Goal: Complete application form: Complete application form

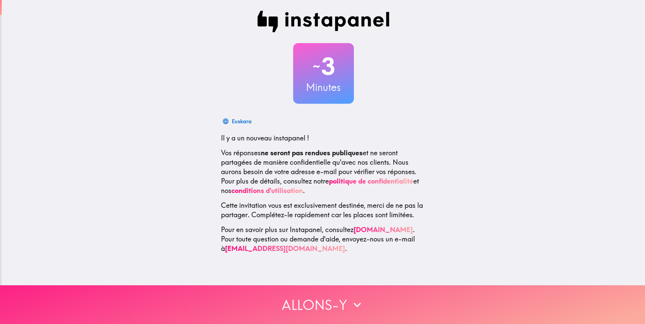
click at [345, 296] on button "Allons-y" at bounding box center [322, 305] width 645 height 39
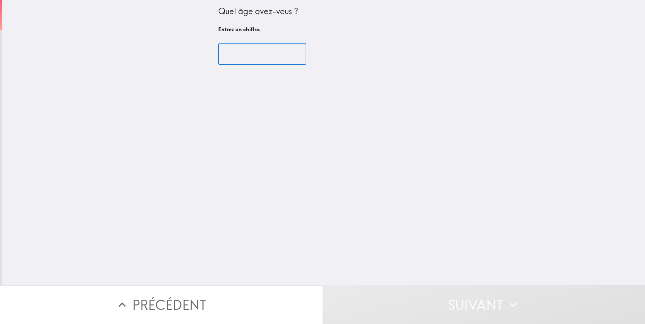
click at [261, 56] on input "number" at bounding box center [262, 54] width 88 height 21
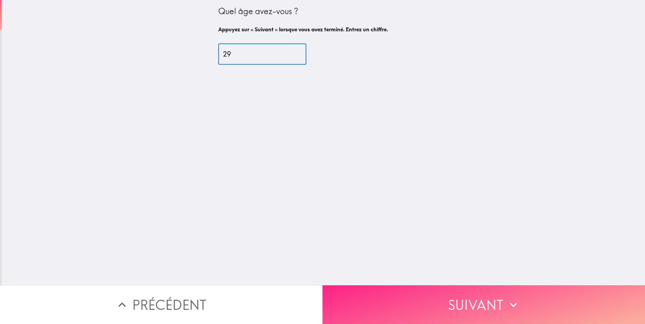
type input "29"
click at [524, 302] on button "Suivant" at bounding box center [483, 305] width 322 height 39
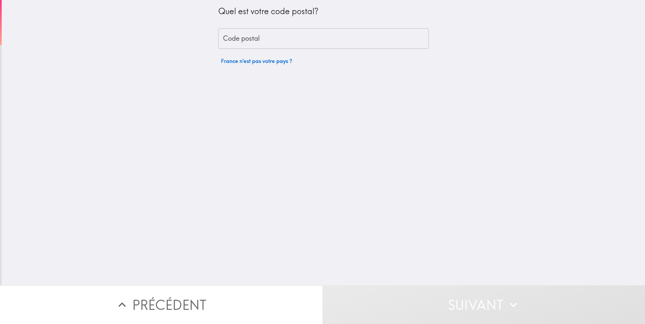
click at [361, 30] on input "Code postal" at bounding box center [323, 38] width 210 height 21
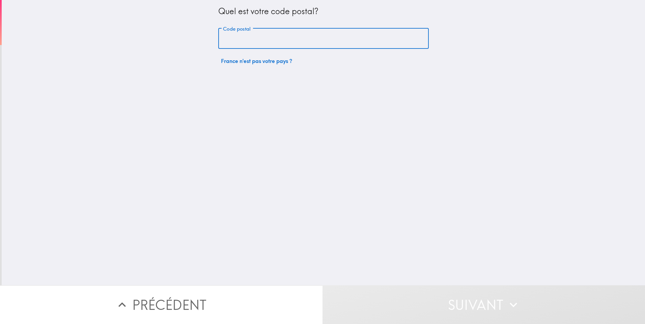
type input "91000"
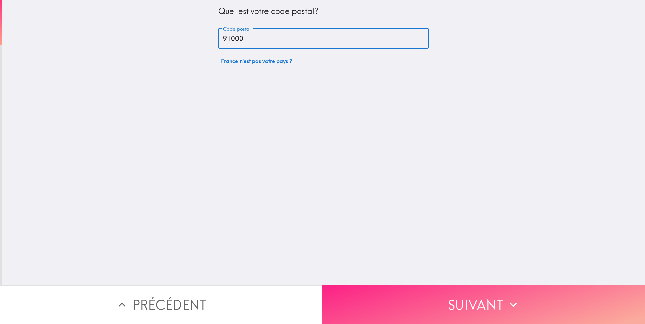
click at [432, 298] on button "Suivant" at bounding box center [483, 305] width 322 height 39
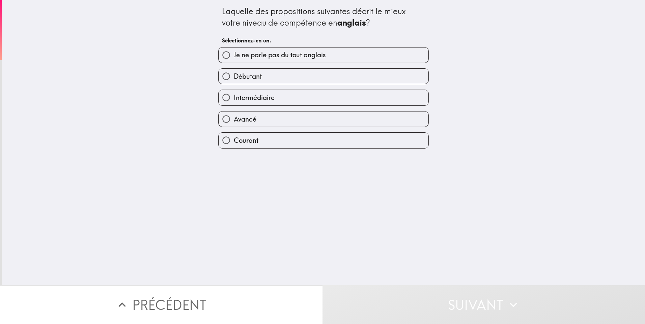
click at [291, 102] on label "Intermédiaire" at bounding box center [324, 97] width 210 height 15
click at [234, 102] on input "Intermédiaire" at bounding box center [226, 97] width 15 height 15
radio input "true"
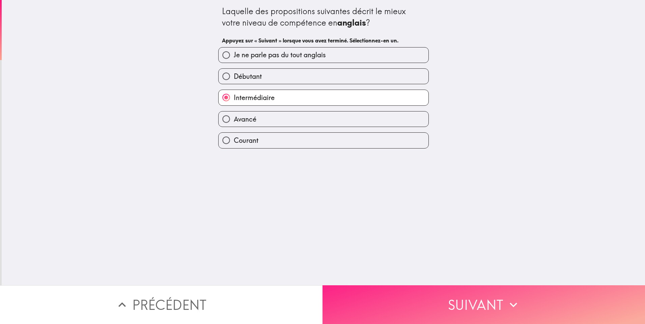
click at [468, 300] on button "Suivant" at bounding box center [483, 305] width 322 height 39
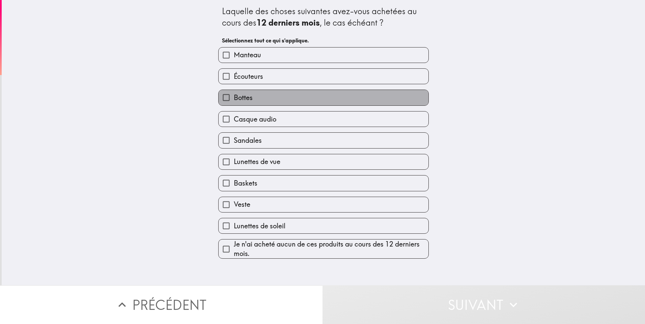
click at [286, 98] on label "Bottes" at bounding box center [324, 97] width 210 height 15
click at [234, 98] on input "Bottes" at bounding box center [226, 97] width 15 height 15
checkbox input "true"
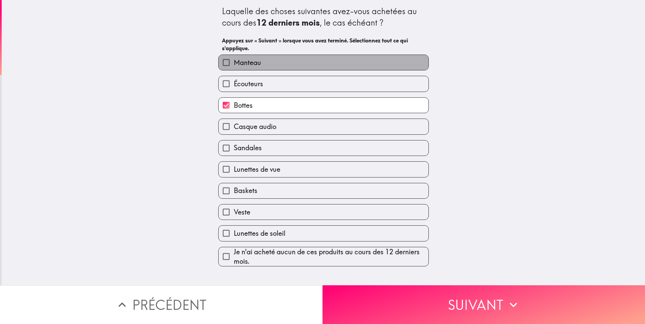
click at [291, 63] on label "Manteau" at bounding box center [324, 62] width 210 height 15
click at [234, 63] on input "Manteau" at bounding box center [226, 62] width 15 height 15
checkbox input "true"
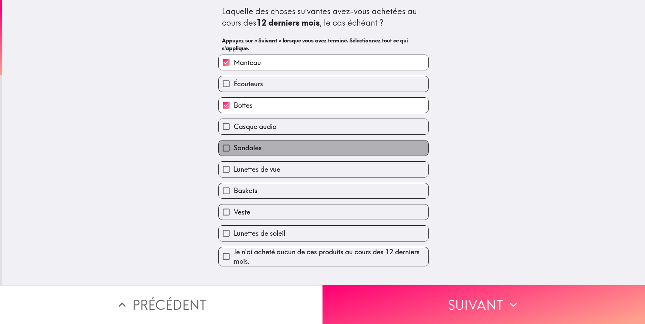
click at [283, 147] on label "Sandales" at bounding box center [324, 148] width 210 height 15
click at [234, 147] on input "Sandales" at bounding box center [226, 148] width 15 height 15
checkbox input "true"
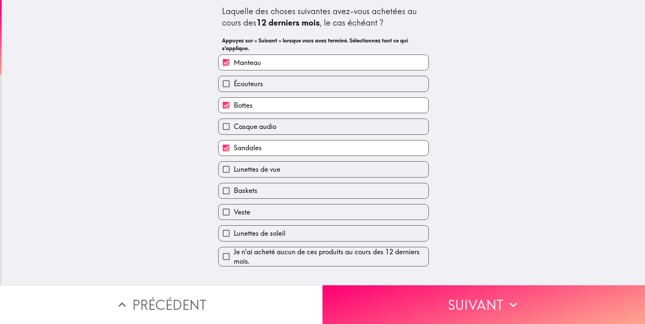
click at [278, 195] on label "Baskets" at bounding box center [324, 190] width 210 height 15
click at [234, 195] on input "Baskets" at bounding box center [226, 190] width 15 height 15
checkbox input "true"
click at [274, 211] on label "Veste" at bounding box center [324, 212] width 210 height 15
click at [234, 211] on input "Veste" at bounding box center [226, 212] width 15 height 15
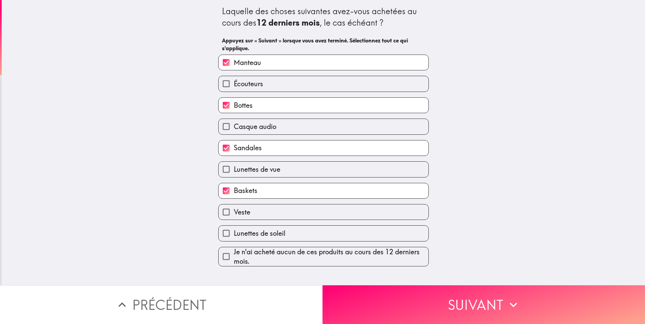
checkbox input "true"
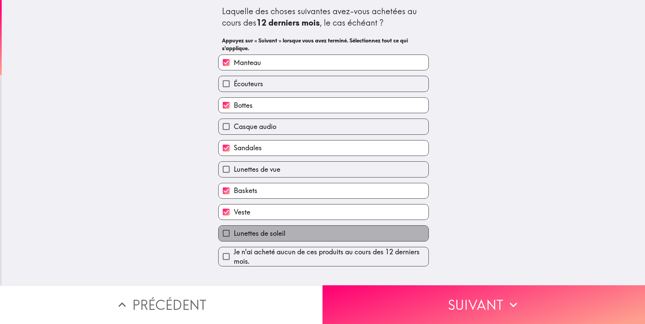
click at [277, 239] on label "Lunettes de soleil" at bounding box center [324, 233] width 210 height 15
click at [234, 239] on input "Lunettes de soleil" at bounding box center [226, 233] width 15 height 15
checkbox input "true"
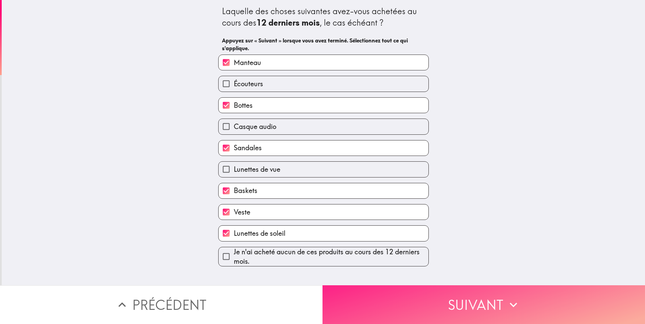
click at [447, 315] on button "Suivant" at bounding box center [483, 305] width 322 height 39
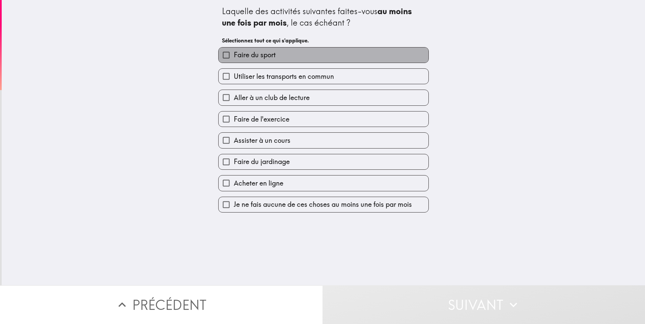
click at [316, 56] on label "Faire du sport" at bounding box center [324, 55] width 210 height 15
click at [234, 56] on input "Faire du sport" at bounding box center [226, 55] width 15 height 15
checkbox input "true"
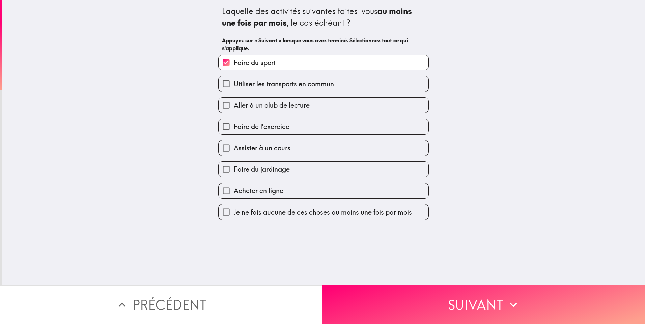
click at [312, 86] on span "Utiliser les transports en commun" at bounding box center [284, 83] width 100 height 9
click at [234, 86] on input "Utiliser les transports en commun" at bounding box center [226, 83] width 15 height 15
checkbox input "true"
click at [310, 122] on label "Faire de l'exercice" at bounding box center [324, 126] width 210 height 15
click at [234, 122] on input "Faire de l'exercice" at bounding box center [226, 126] width 15 height 15
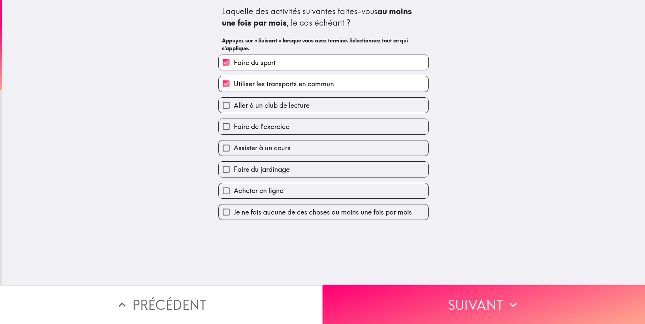
checkbox input "true"
click at [286, 190] on label "Acheter en ligne" at bounding box center [324, 190] width 210 height 15
click at [234, 190] on input "Acheter en ligne" at bounding box center [226, 190] width 15 height 15
checkbox input "true"
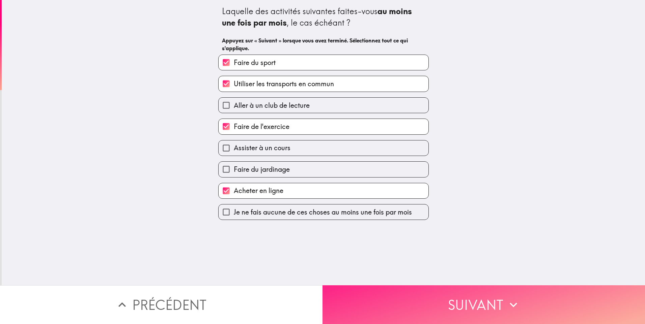
click at [506, 303] on icon "button" at bounding box center [513, 305] width 15 height 15
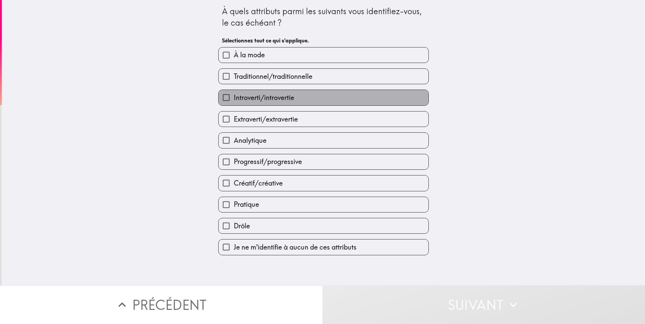
click at [367, 102] on label "Introverti/introvertie" at bounding box center [324, 97] width 210 height 15
click at [234, 102] on input "Introverti/introvertie" at bounding box center [226, 97] width 15 height 15
checkbox input "true"
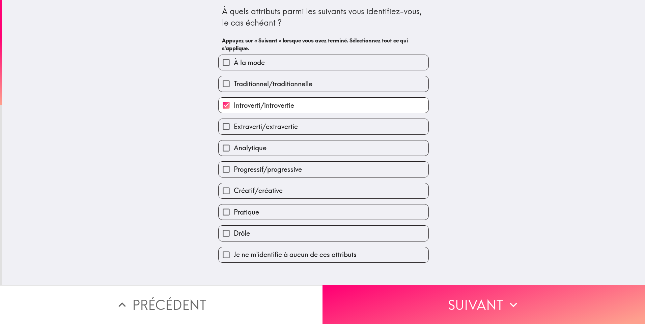
click at [329, 193] on label "Créatif/créative" at bounding box center [324, 190] width 210 height 15
click at [234, 193] on input "Créatif/créative" at bounding box center [226, 190] width 15 height 15
checkbox input "true"
click at [313, 152] on label "Analytique" at bounding box center [324, 148] width 210 height 15
click at [234, 152] on input "Analytique" at bounding box center [226, 148] width 15 height 15
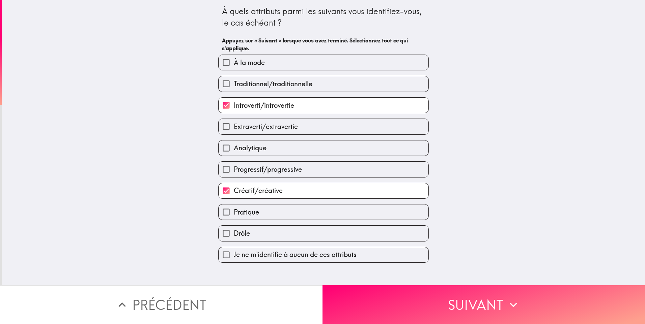
checkbox input "true"
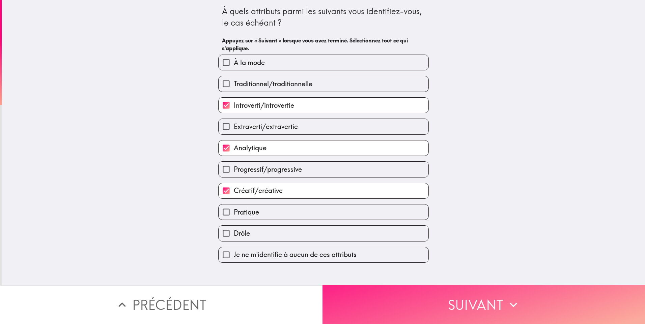
click at [463, 292] on button "Suivant" at bounding box center [483, 305] width 322 height 39
